Goal: Transaction & Acquisition: Purchase product/service

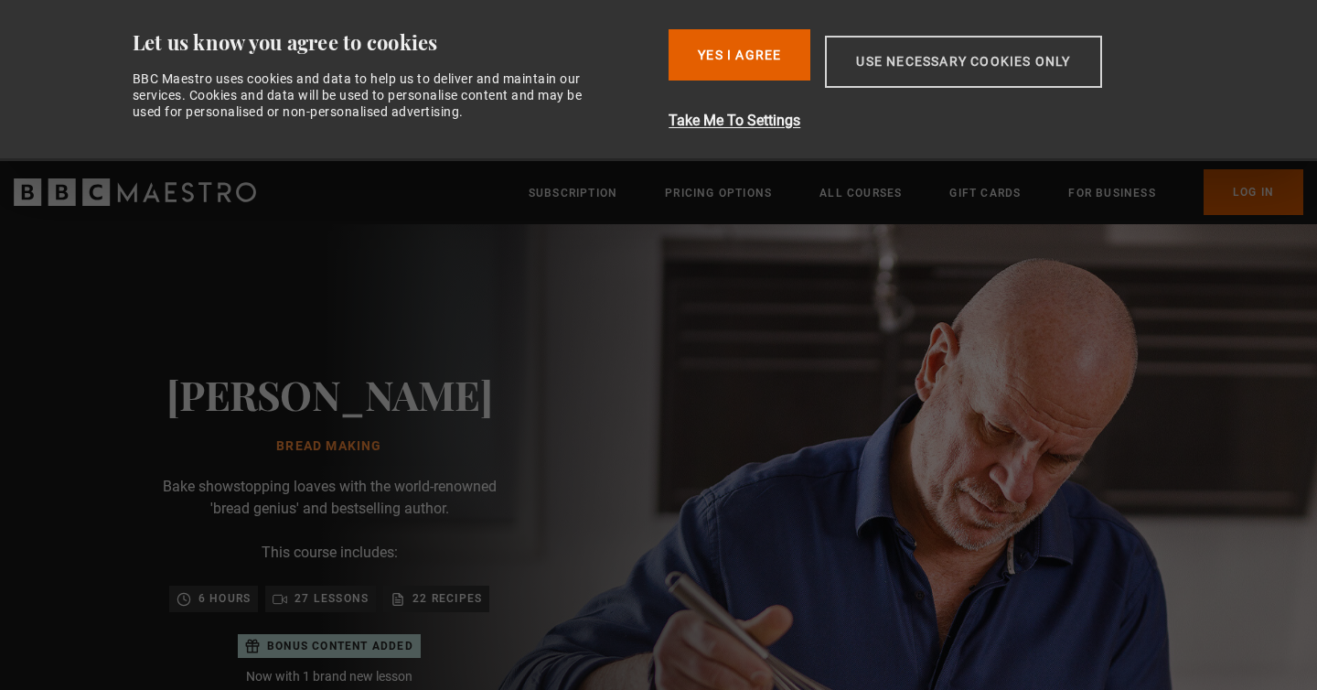
click at [893, 59] on button "Use necessary cookies only" at bounding box center [963, 62] width 276 height 52
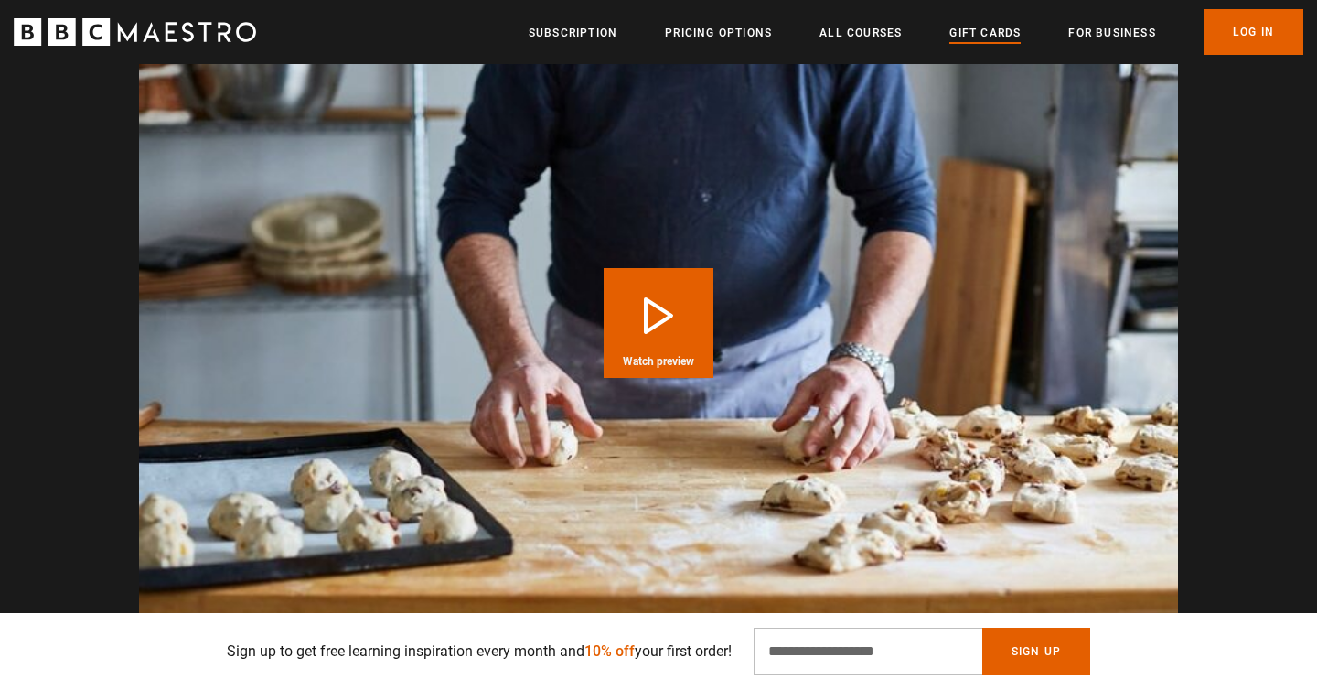
scroll to position [1935, 0]
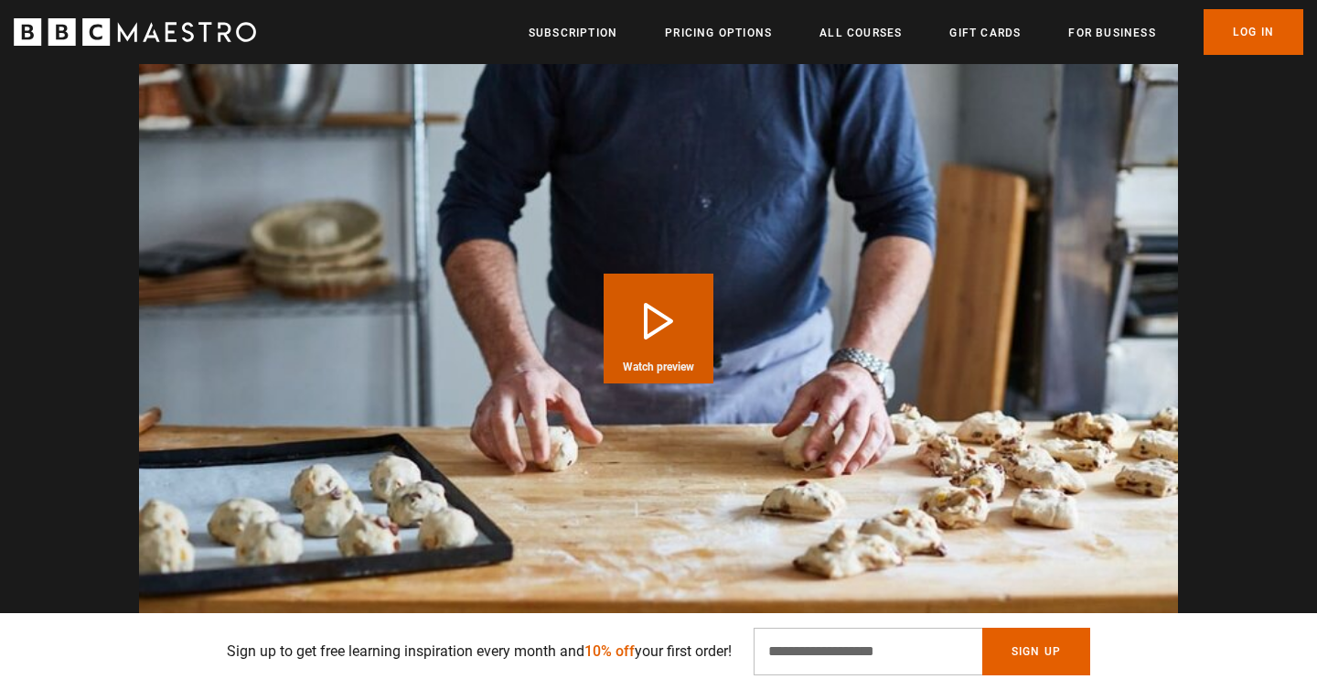
click at [654, 276] on button "Play Course overview for Bread Making with Richard Bertinet Watch preview" at bounding box center [659, 329] width 110 height 110
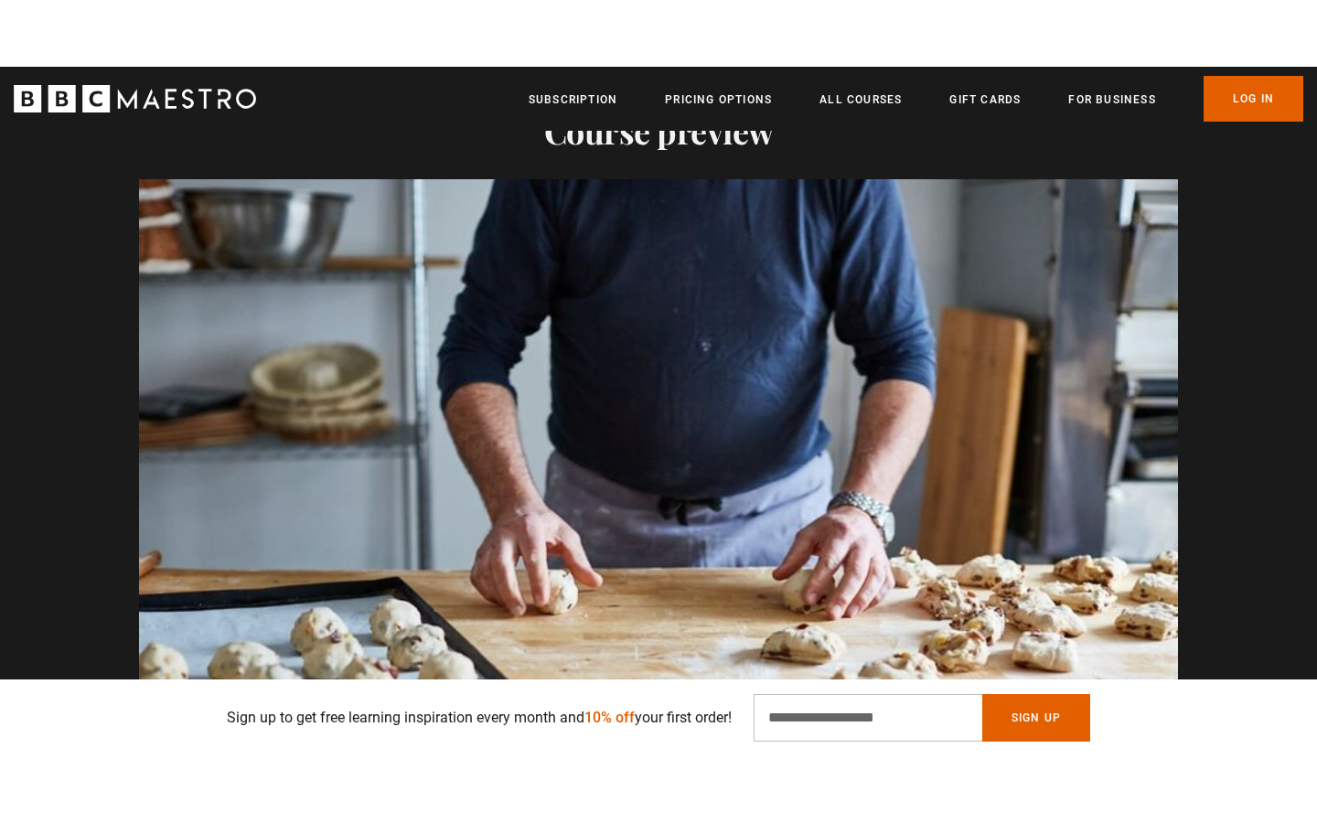
scroll to position [1862, 0]
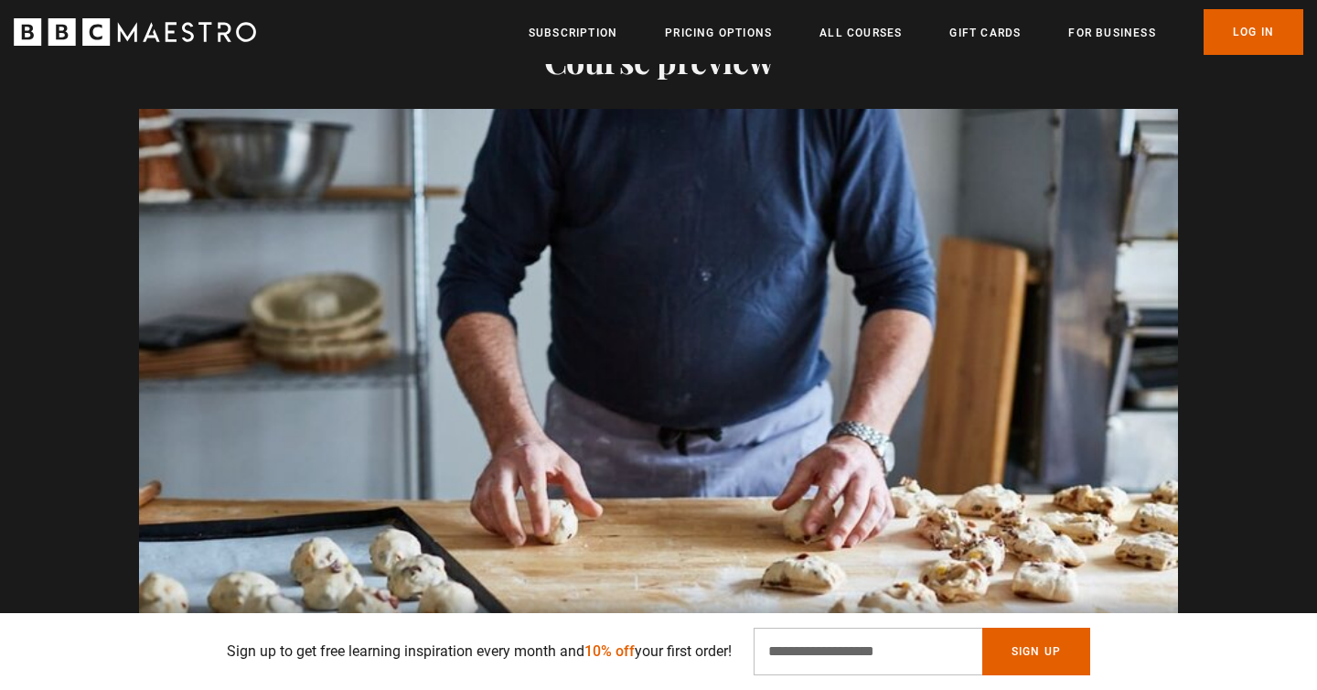
click at [1138, 637] on span "Video Player" at bounding box center [1140, 655] width 37 height 37
click at [874, 34] on link "All Courses" at bounding box center [861, 33] width 82 height 18
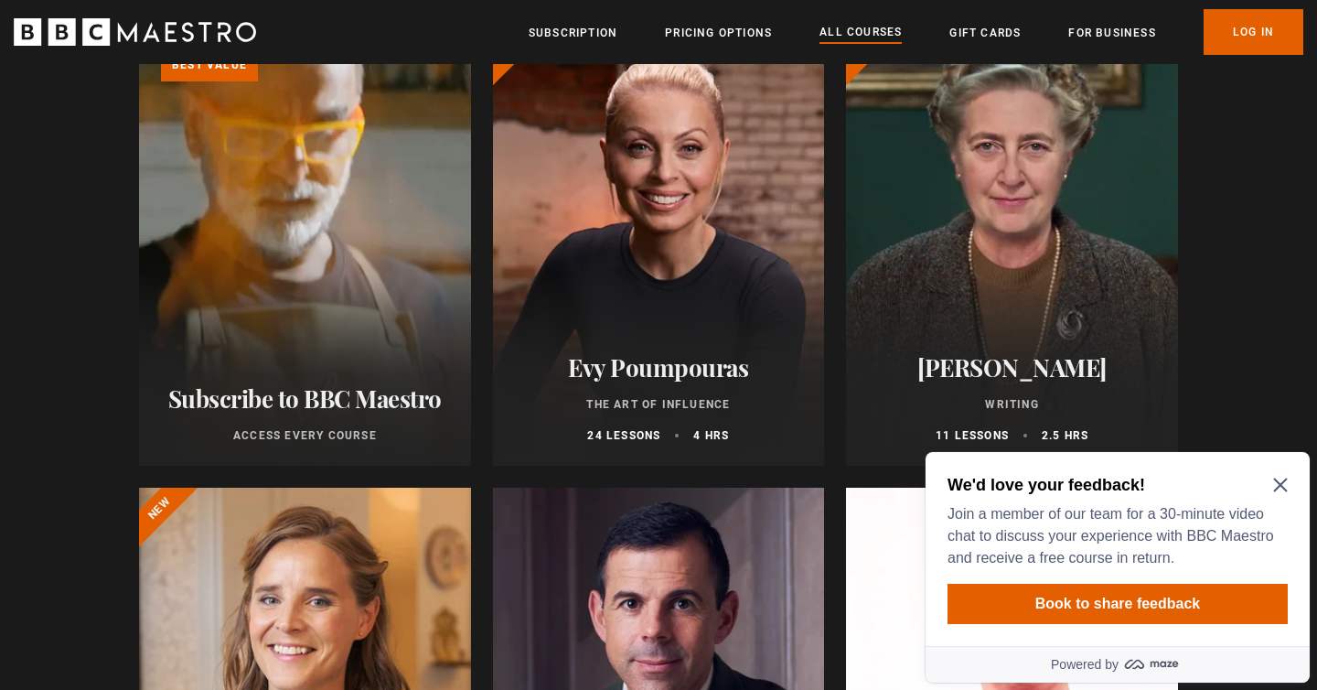
click at [1282, 482] on icon "Close Maze Prompt" at bounding box center [1280, 485] width 14 height 14
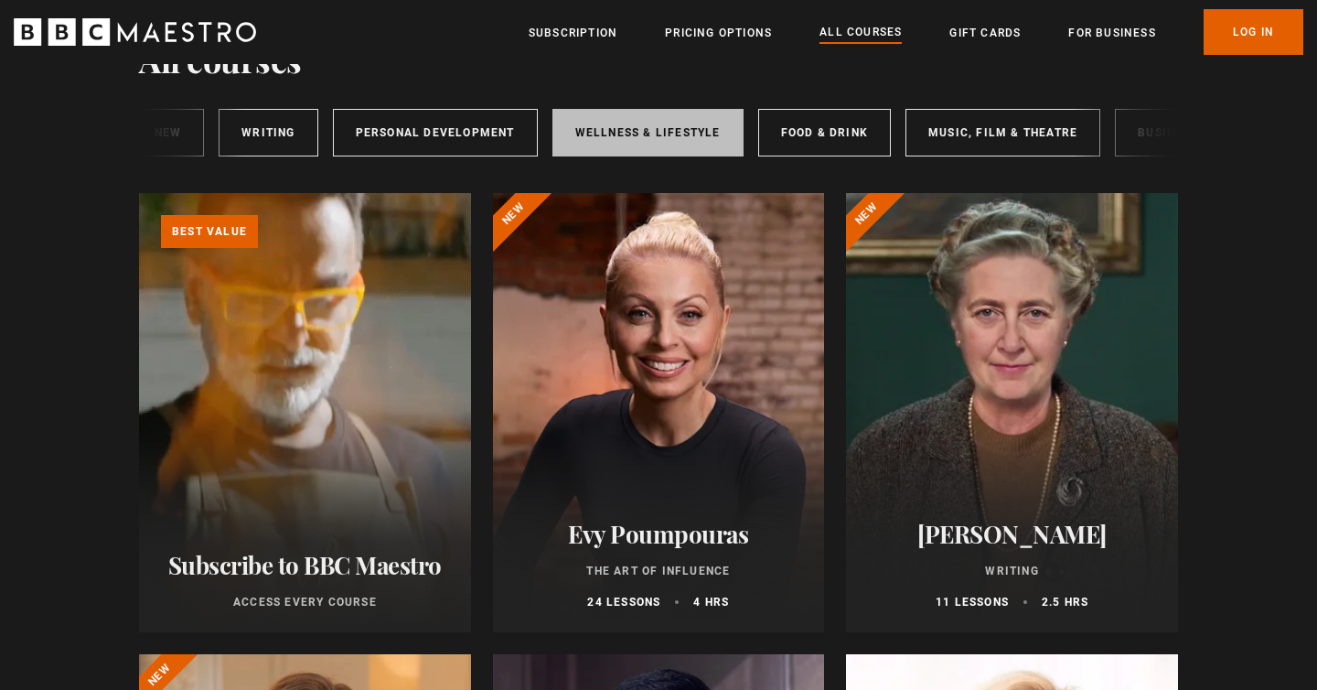
scroll to position [0, 106]
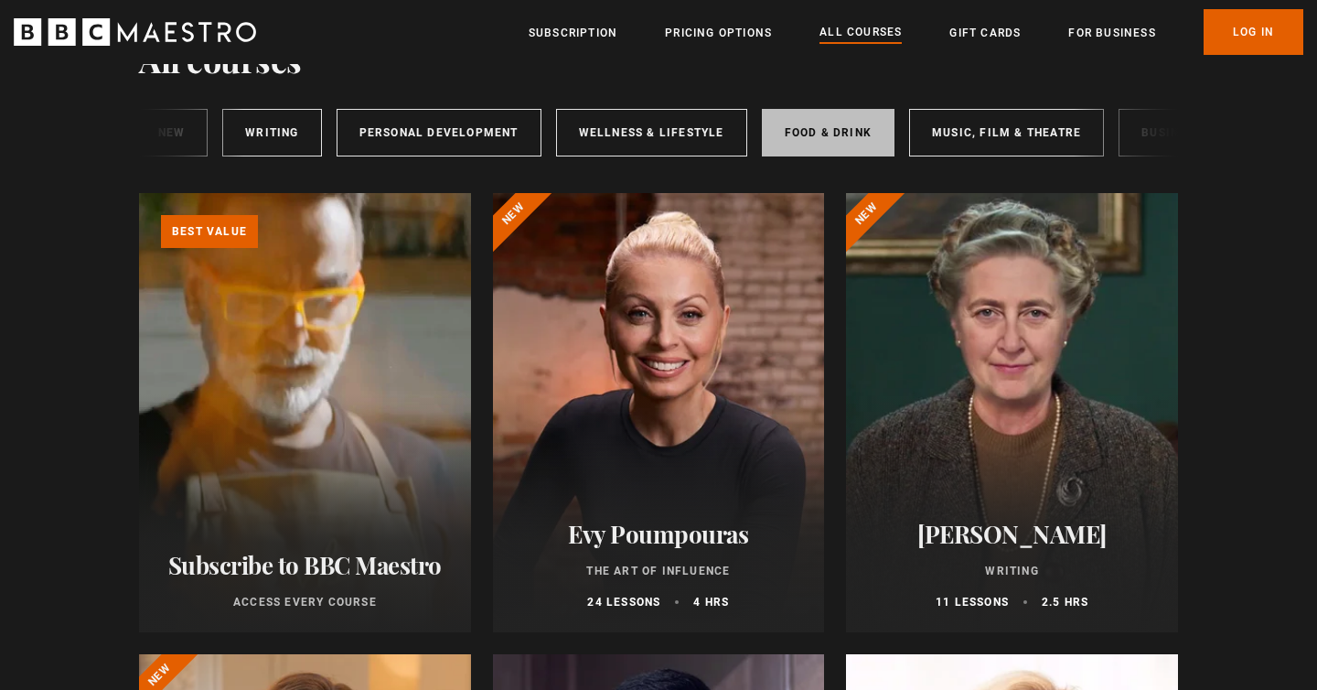
click at [816, 134] on link "Food & Drink" at bounding box center [828, 133] width 133 height 48
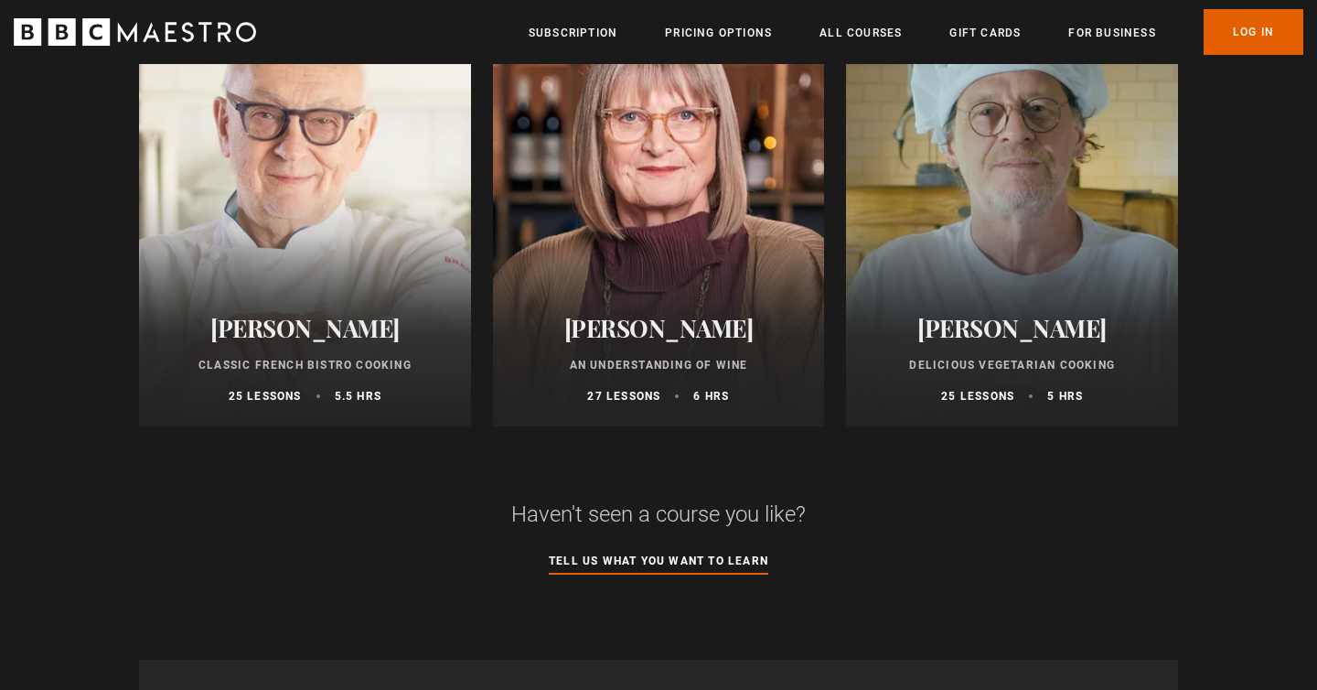
scroll to position [1202, 0]
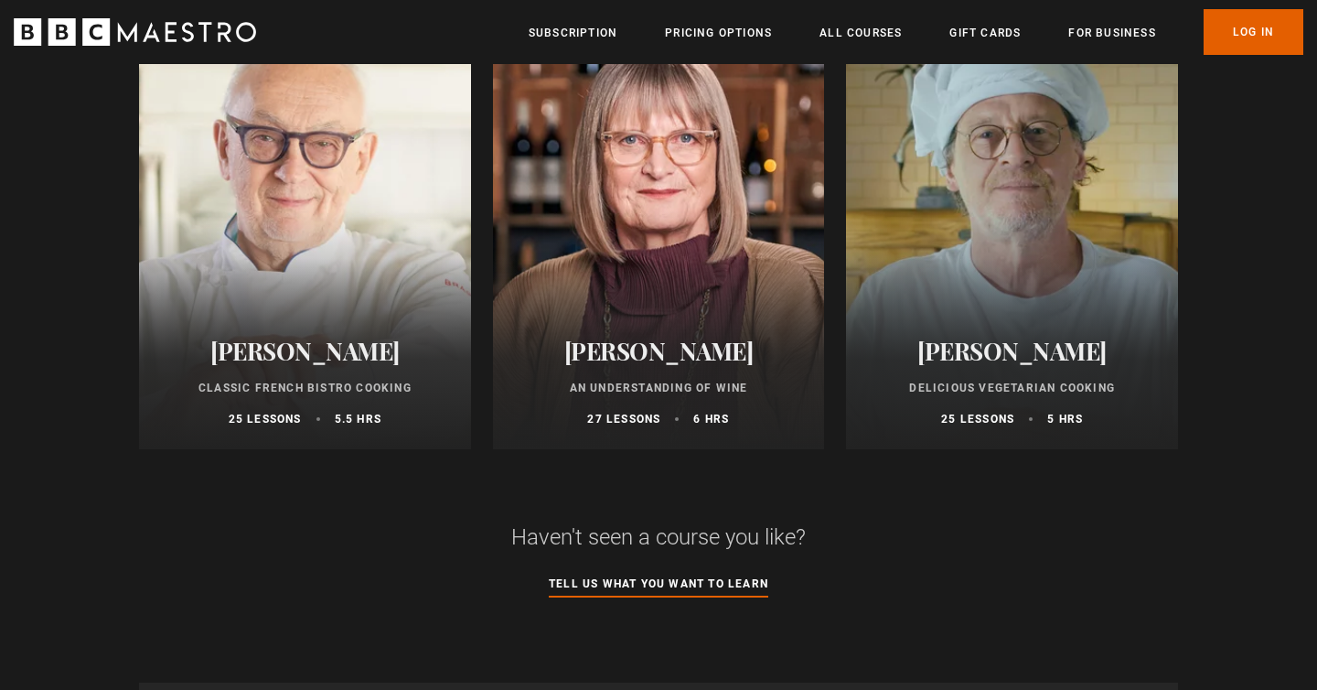
click at [322, 376] on div "[PERSON_NAME] Classic French Bistro Cooking 25 lessons 5.5 hrs" at bounding box center [305, 382] width 332 height 134
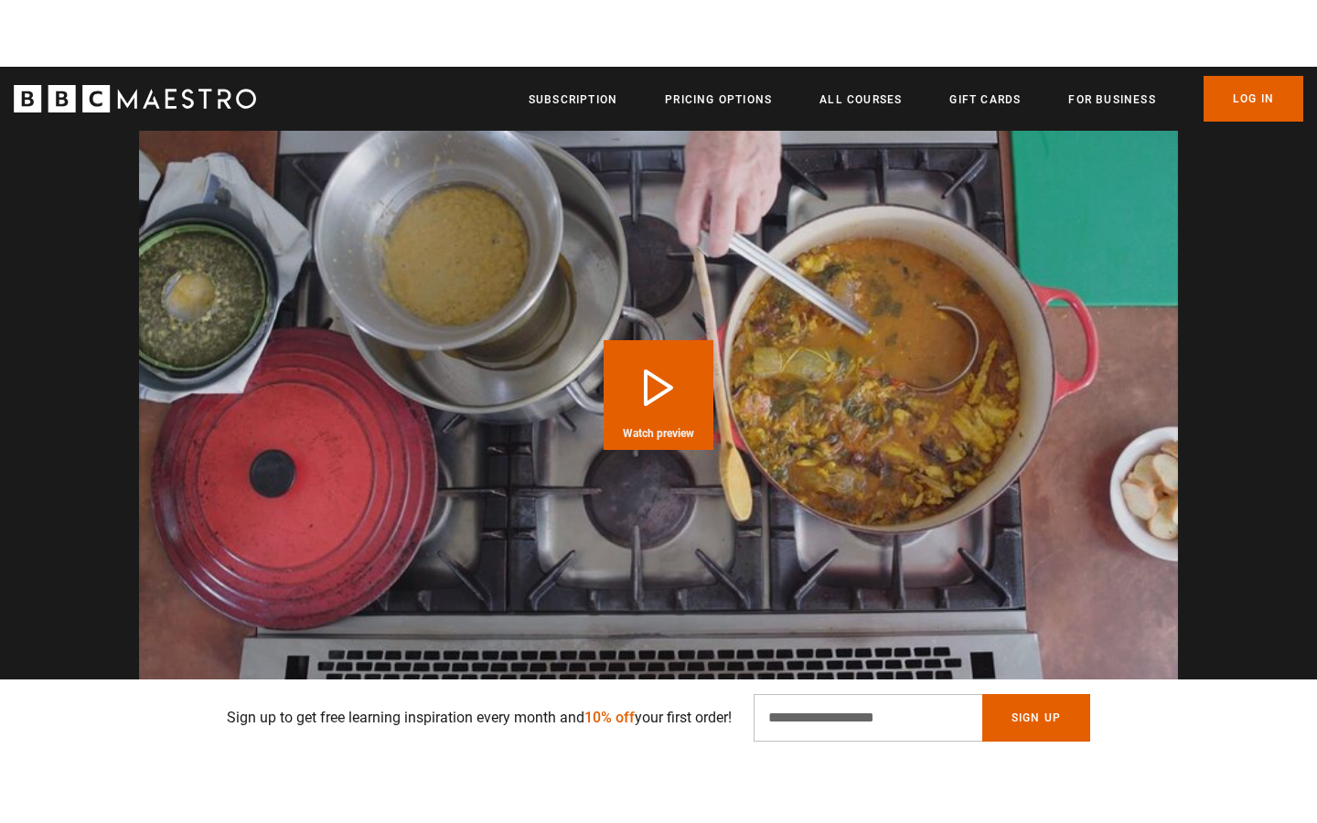
scroll to position [1841, 0]
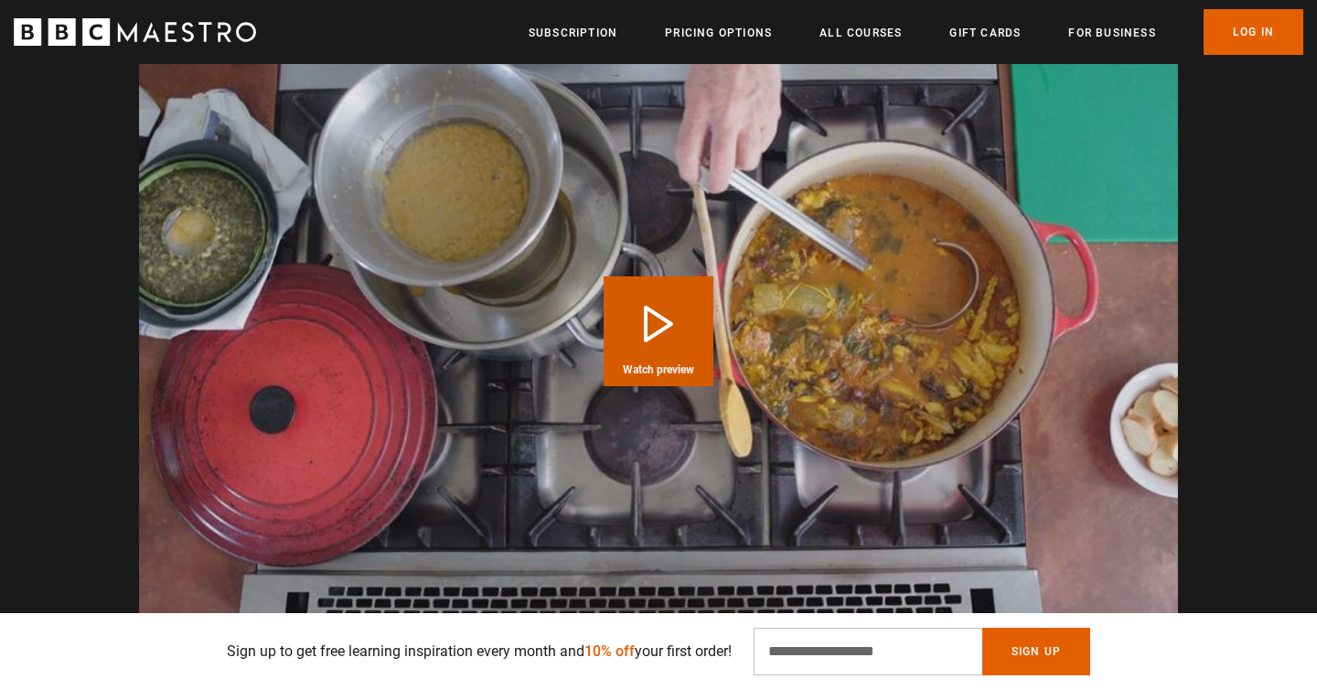
click at [663, 287] on button "Play Course overview for Classic French Bistro Cooking with Pierre Koffmann Wat…" at bounding box center [659, 331] width 110 height 110
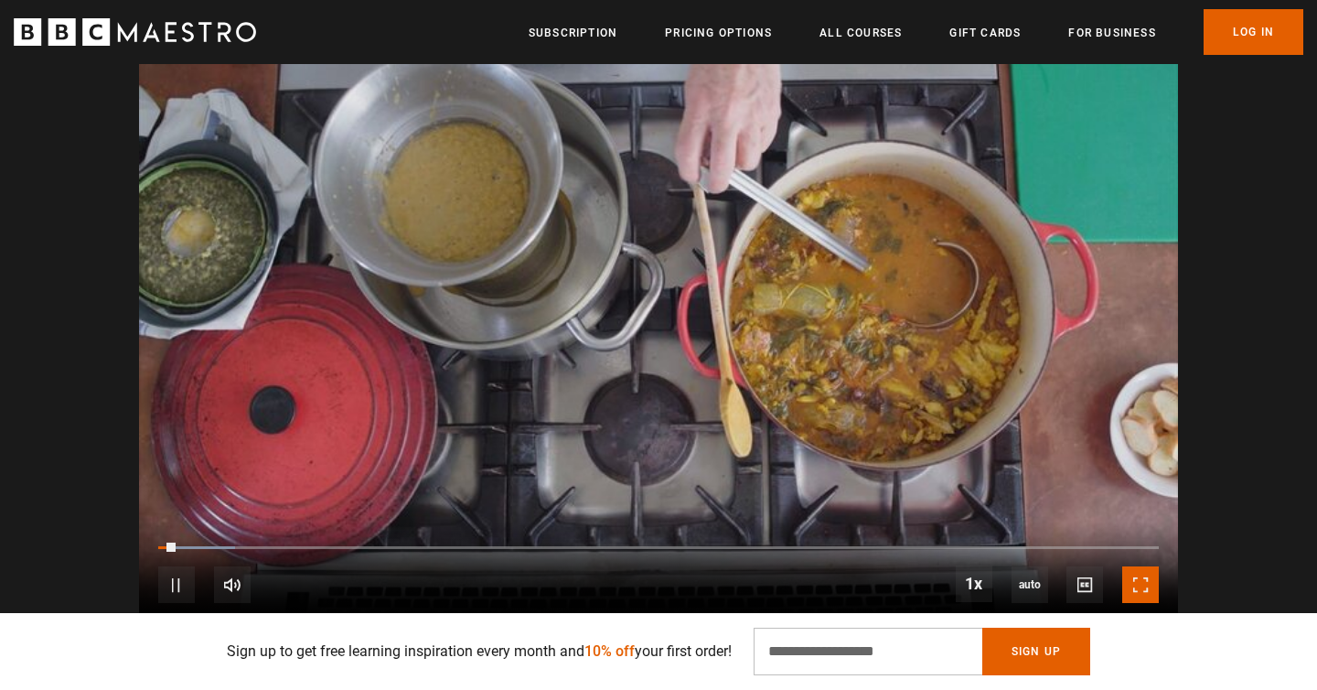
click at [1139, 566] on span "Video Player" at bounding box center [1140, 584] width 37 height 37
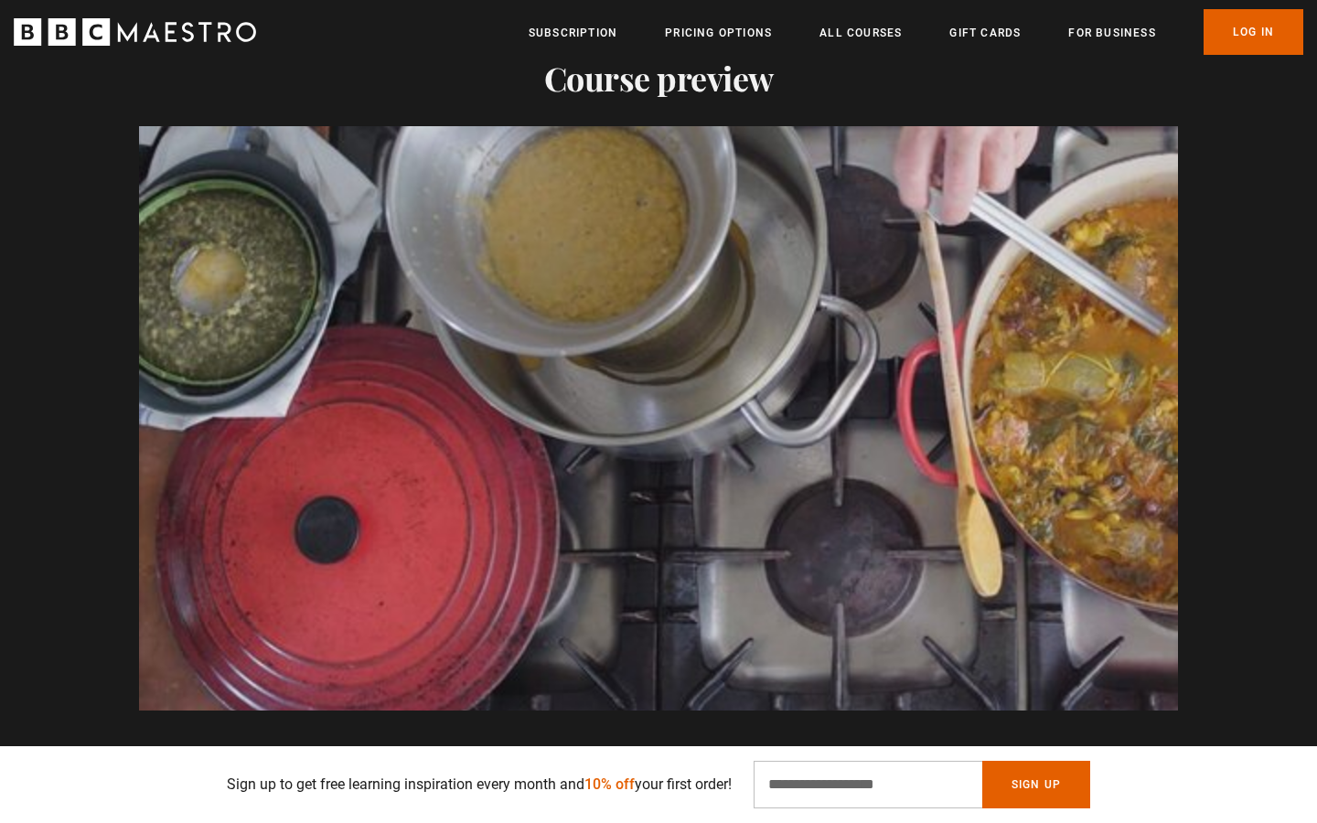
scroll to position [0, 240]
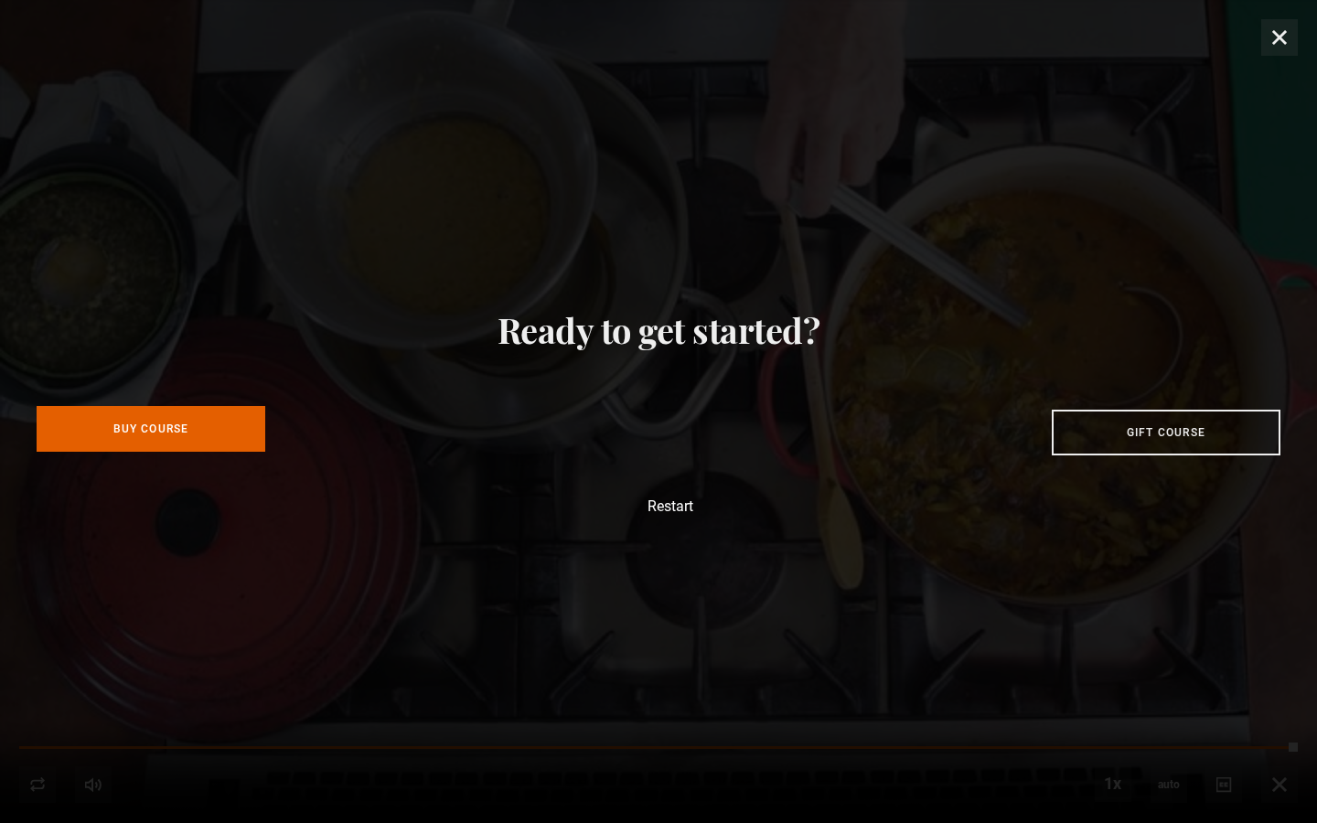
click at [172, 439] on link "Buy Course" at bounding box center [151, 429] width 229 height 46
